Goal: Task Accomplishment & Management: Manage account settings

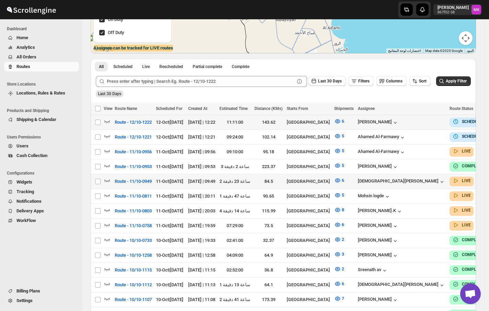
scroll to position [137, 0]
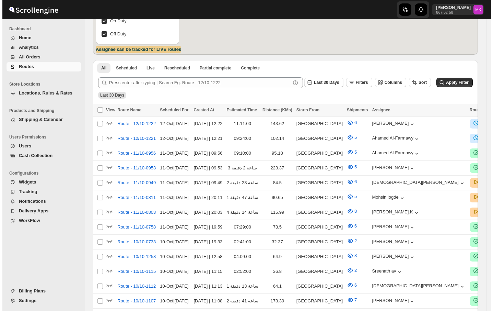
scroll to position [137, 0]
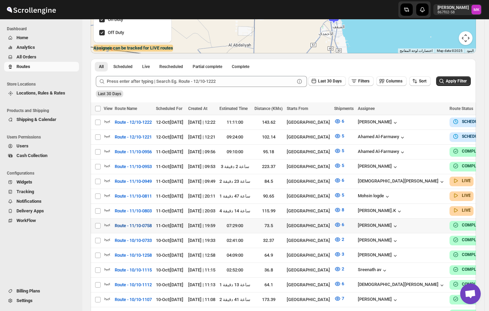
click at [147, 222] on span "Route - 11/10-0758" at bounding box center [133, 225] width 37 height 7
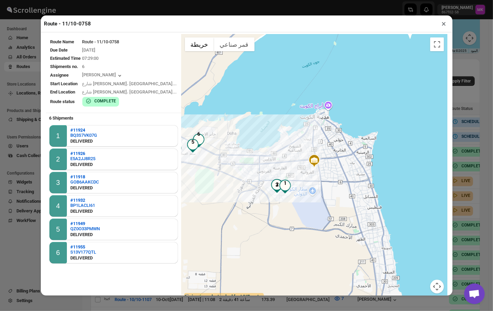
click at [445, 23] on button "×" at bounding box center [444, 24] width 10 height 10
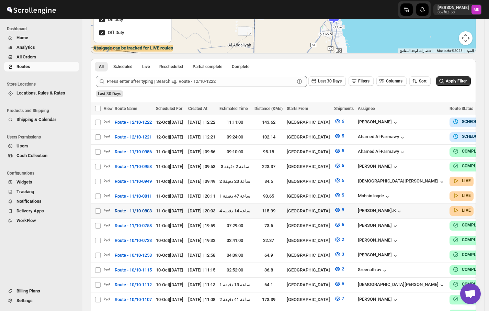
click at [132, 209] on span "Route - 11/10-0803" at bounding box center [133, 210] width 37 height 7
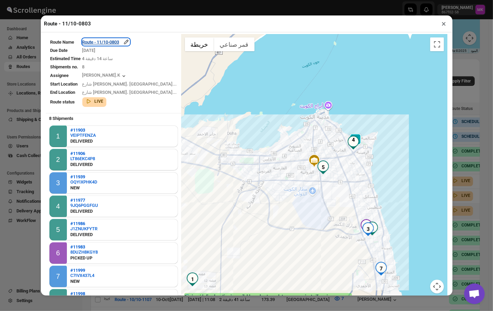
click at [110, 45] on div "Route - 11/10-0803" at bounding box center [105, 41] width 47 height 7
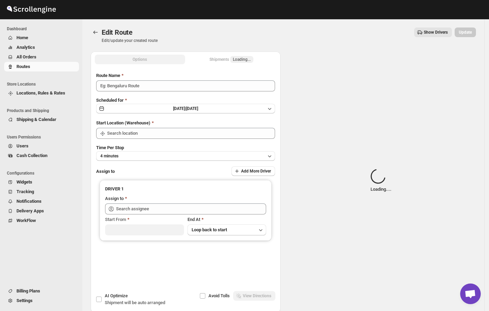
type input "Route - 11/10-0803"
type input "[GEOGRAPHIC_DATA]"
type input "Muhammed Ramees.K (rameesrami2680@gmail.com)"
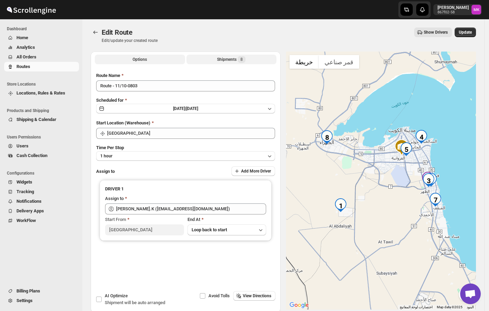
click at [231, 58] on div "Shipments 8" at bounding box center [231, 59] width 28 height 7
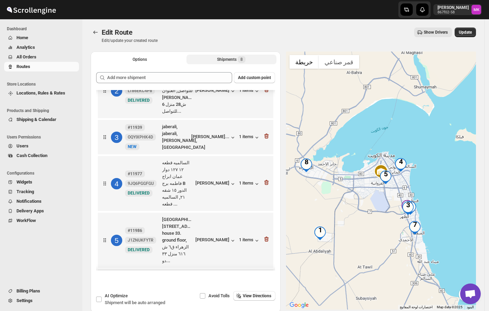
scroll to position [143, 0]
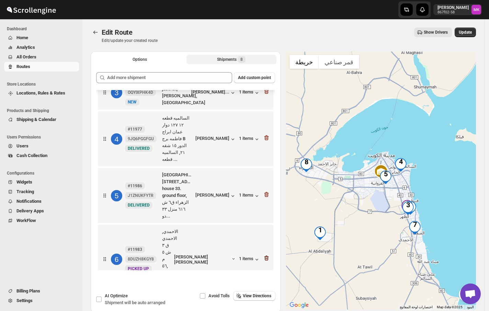
click at [264, 254] on icon "button" at bounding box center [266, 257] width 7 height 7
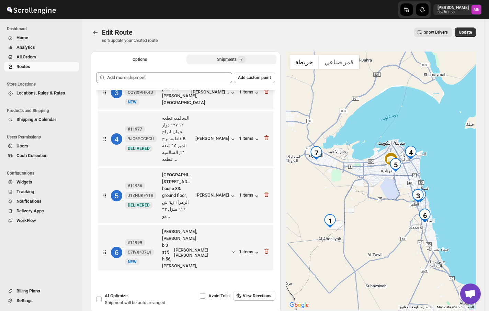
scroll to position [108, 0]
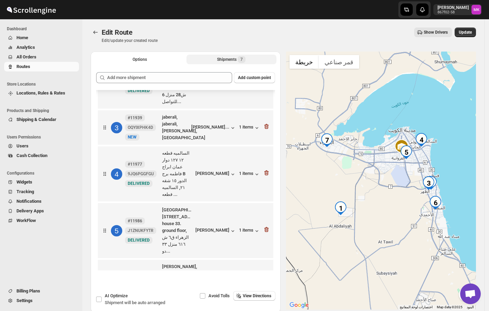
click at [265, 284] on icon "button" at bounding box center [266, 286] width 4 height 5
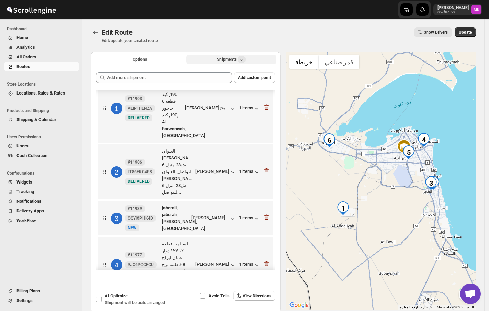
scroll to position [0, 0]
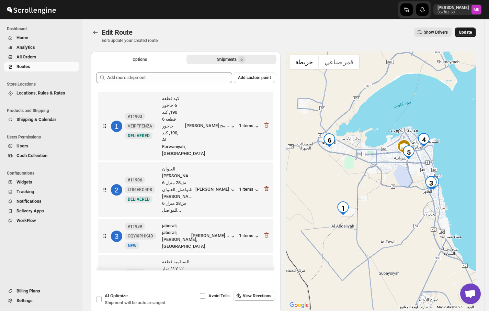
click at [472, 34] on span "Update" at bounding box center [465, 32] width 13 height 5
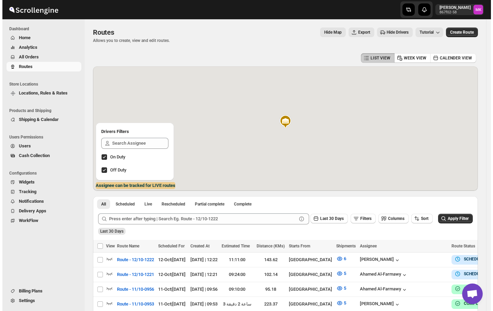
scroll to position [136, 0]
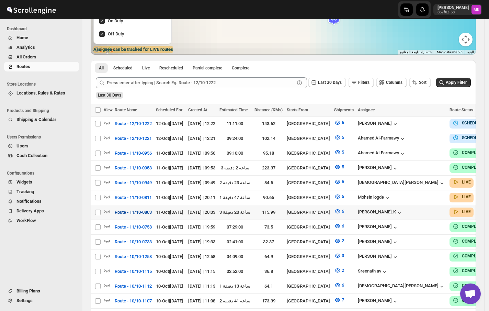
click at [135, 211] on span "Route - 11/10-0803" at bounding box center [133, 212] width 37 height 7
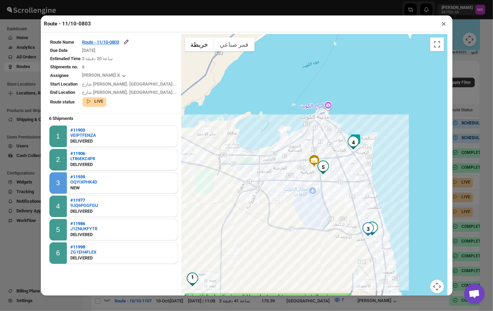
click at [443, 28] on button "×" at bounding box center [444, 24] width 10 height 10
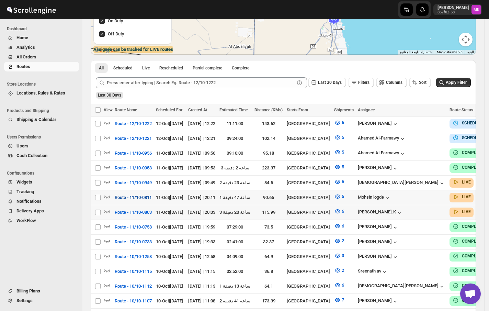
click at [141, 194] on span "Route - 11/10-0811" at bounding box center [133, 197] width 37 height 7
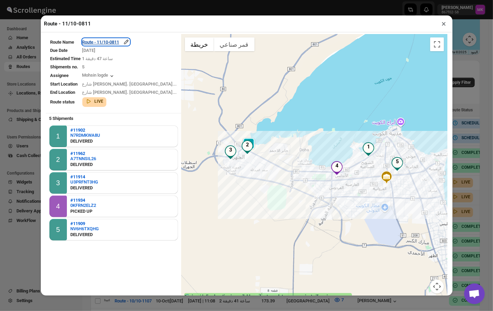
click at [109, 42] on div "Route - 11/10-0811" at bounding box center [105, 41] width 47 height 7
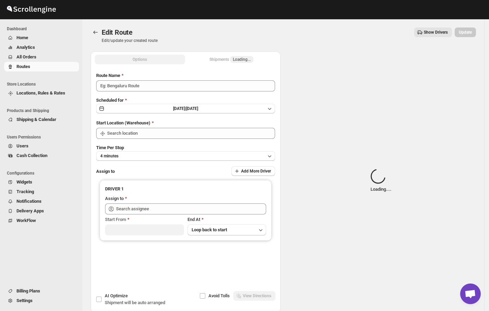
type input "Route - 11/10-0811"
click at [264, 67] on div "Submit Route Name Route - 11/10-0811 Scheduled for Sat Oct 11 2025 | Today Star…" at bounding box center [186, 174] width 190 height 215
type input "[GEOGRAPHIC_DATA]"
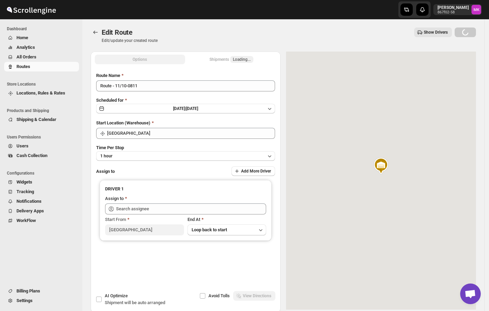
type input "Mohsin logde (logdemohsin@gmail.com)"
click at [231, 62] on div "Shipments Loading..." at bounding box center [231, 59] width 44 height 7
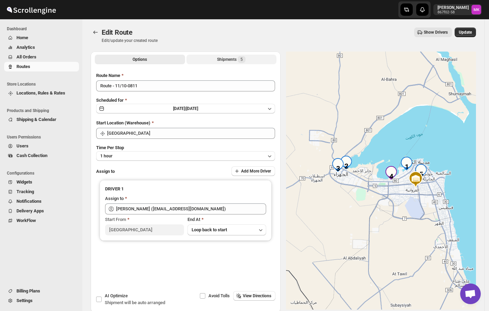
click at [235, 62] on div "Shipments 5" at bounding box center [231, 59] width 28 height 7
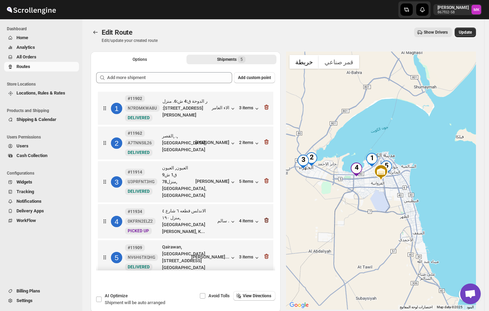
click at [263, 217] on icon "button" at bounding box center [266, 220] width 7 height 7
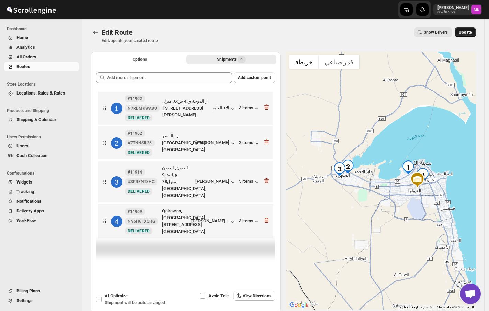
click at [470, 33] on span "Update" at bounding box center [465, 32] width 13 height 5
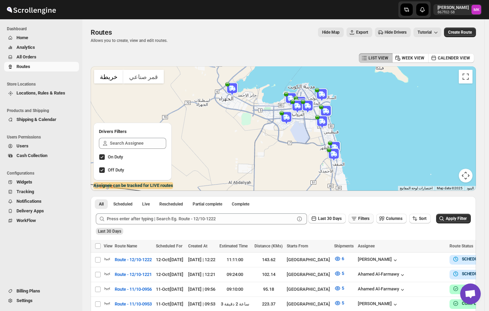
scroll to position [183, 0]
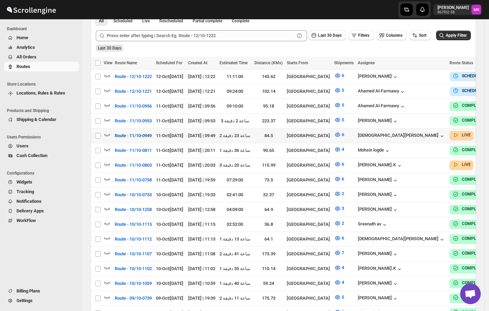
click at [141, 134] on span "Route - 11/10-0949" at bounding box center [133, 135] width 37 height 7
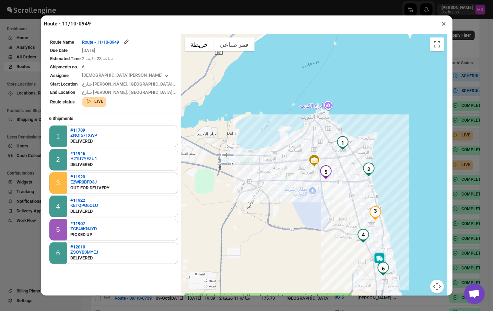
click at [442, 31] on div "Route - 11/10-0949 ×" at bounding box center [247, 23] width 412 height 17
click at [444, 27] on button "×" at bounding box center [444, 24] width 10 height 10
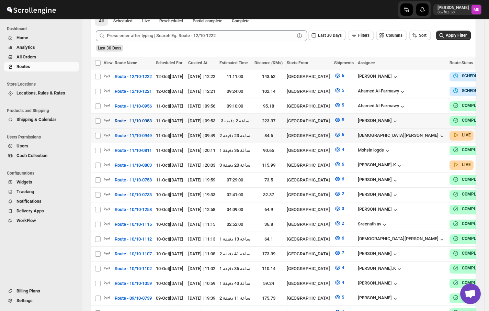
click at [147, 117] on span "Route - 11/10-0953" at bounding box center [133, 120] width 37 height 7
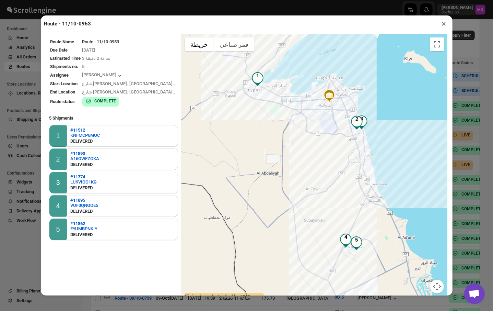
click at [442, 24] on button "×" at bounding box center [444, 24] width 10 height 10
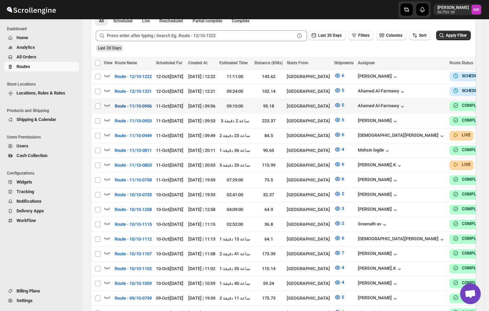
click at [119, 101] on button "Route - 11/10-0956" at bounding box center [133, 106] width 45 height 11
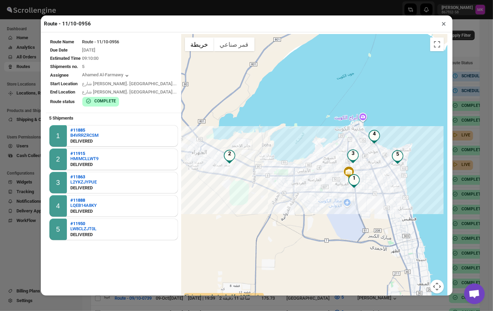
click at [442, 24] on button "×" at bounding box center [444, 24] width 10 height 10
